Goal: Find specific page/section: Find specific page/section

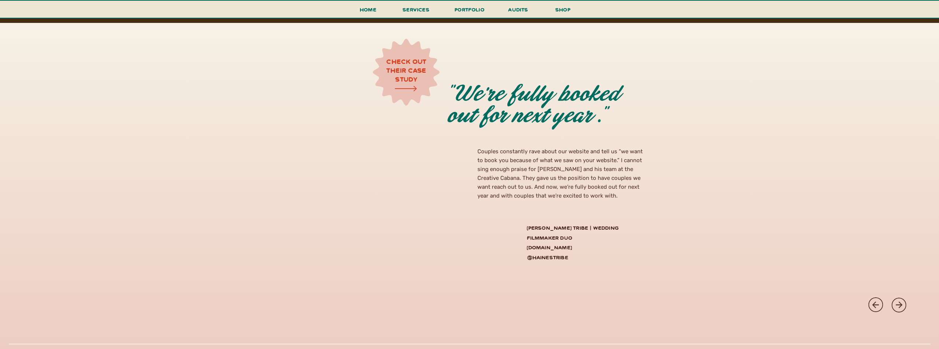
scroll to position [2029, 0]
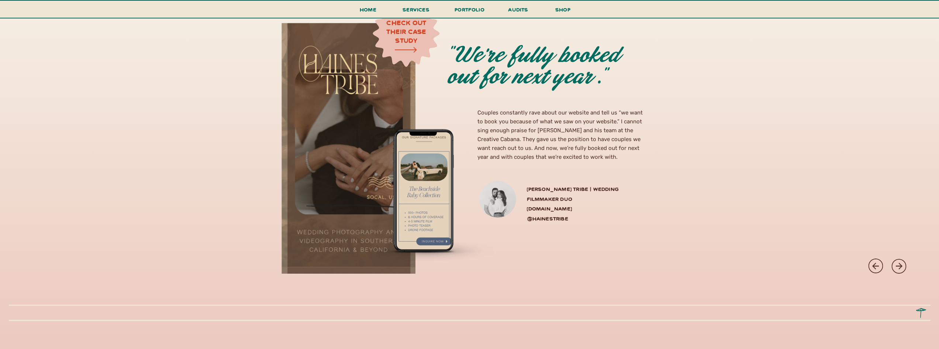
drag, startPoint x: 404, startPoint y: 48, endPoint x: 405, endPoint y: 42, distance: 5.8
click at [405, 42] on icon at bounding box center [406, 49] width 54 height 29
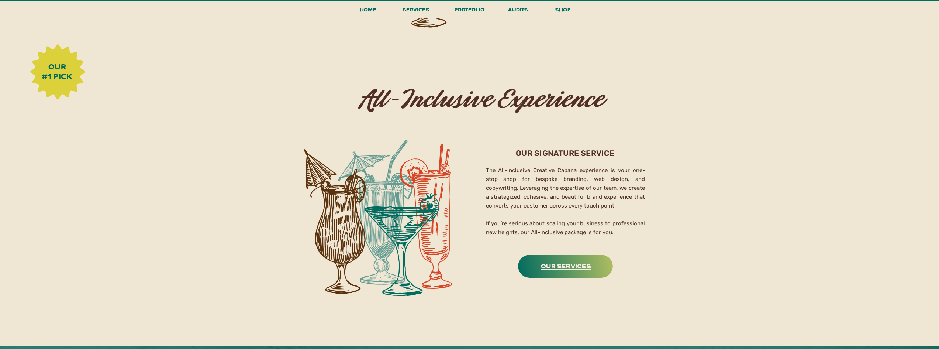
scroll to position [1181, 0]
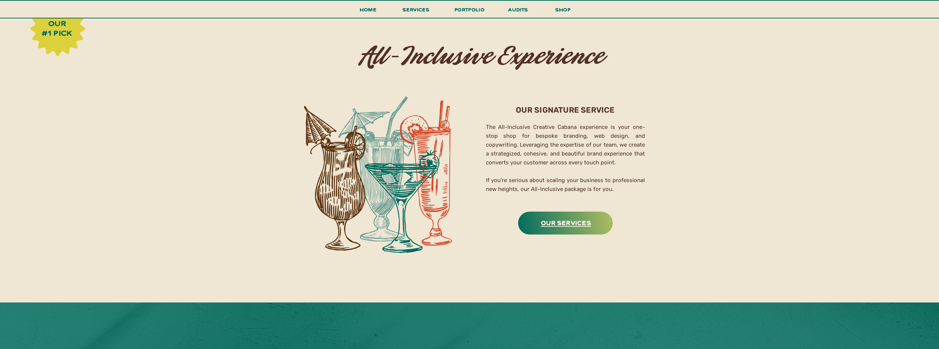
click at [544, 220] on h3 "Our Services" at bounding box center [566, 222] width 93 height 11
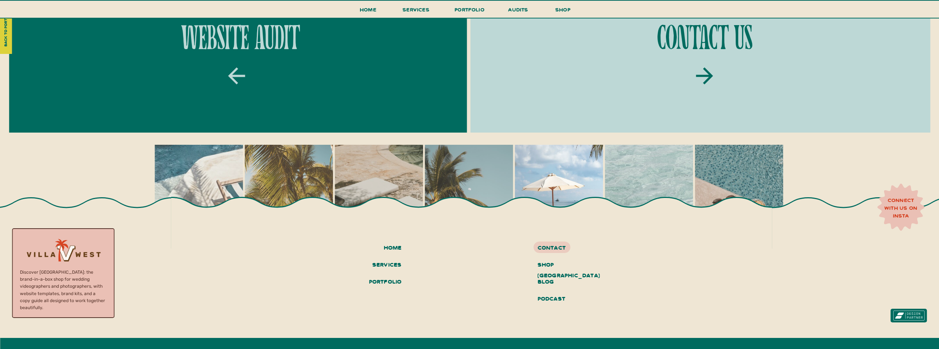
scroll to position [2483, 0]
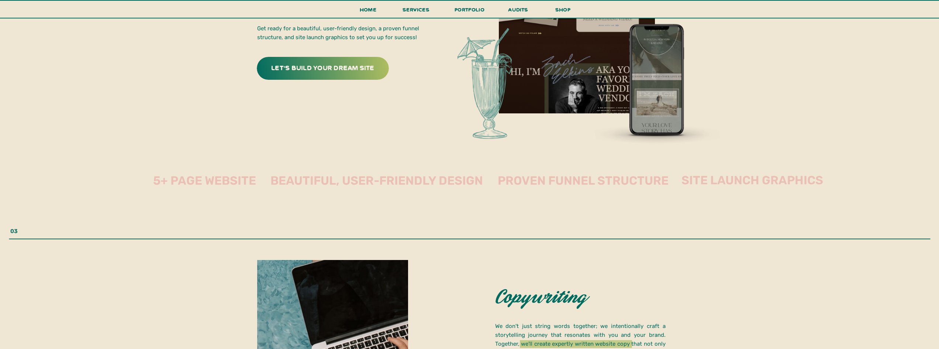
scroll to position [1476, 0]
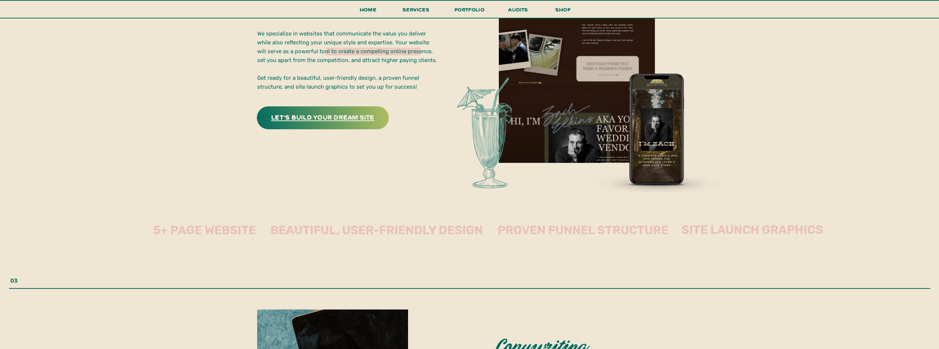
click at [326, 121] on h3 "let's build your dream site" at bounding box center [322, 116] width 115 height 11
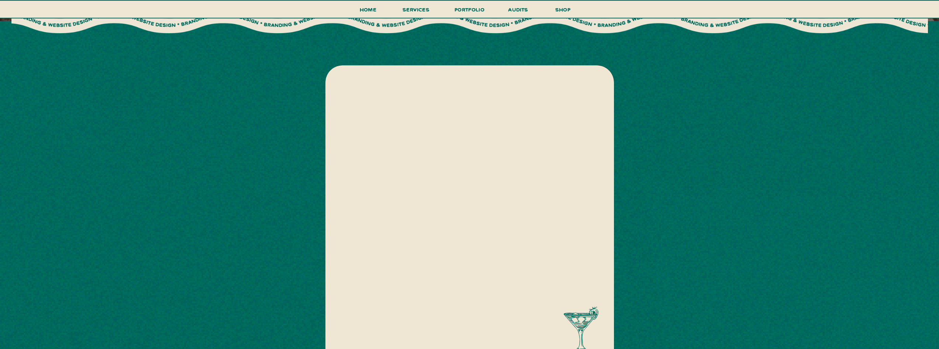
scroll to position [184, 0]
